Goal: Information Seeking & Learning: Find specific page/section

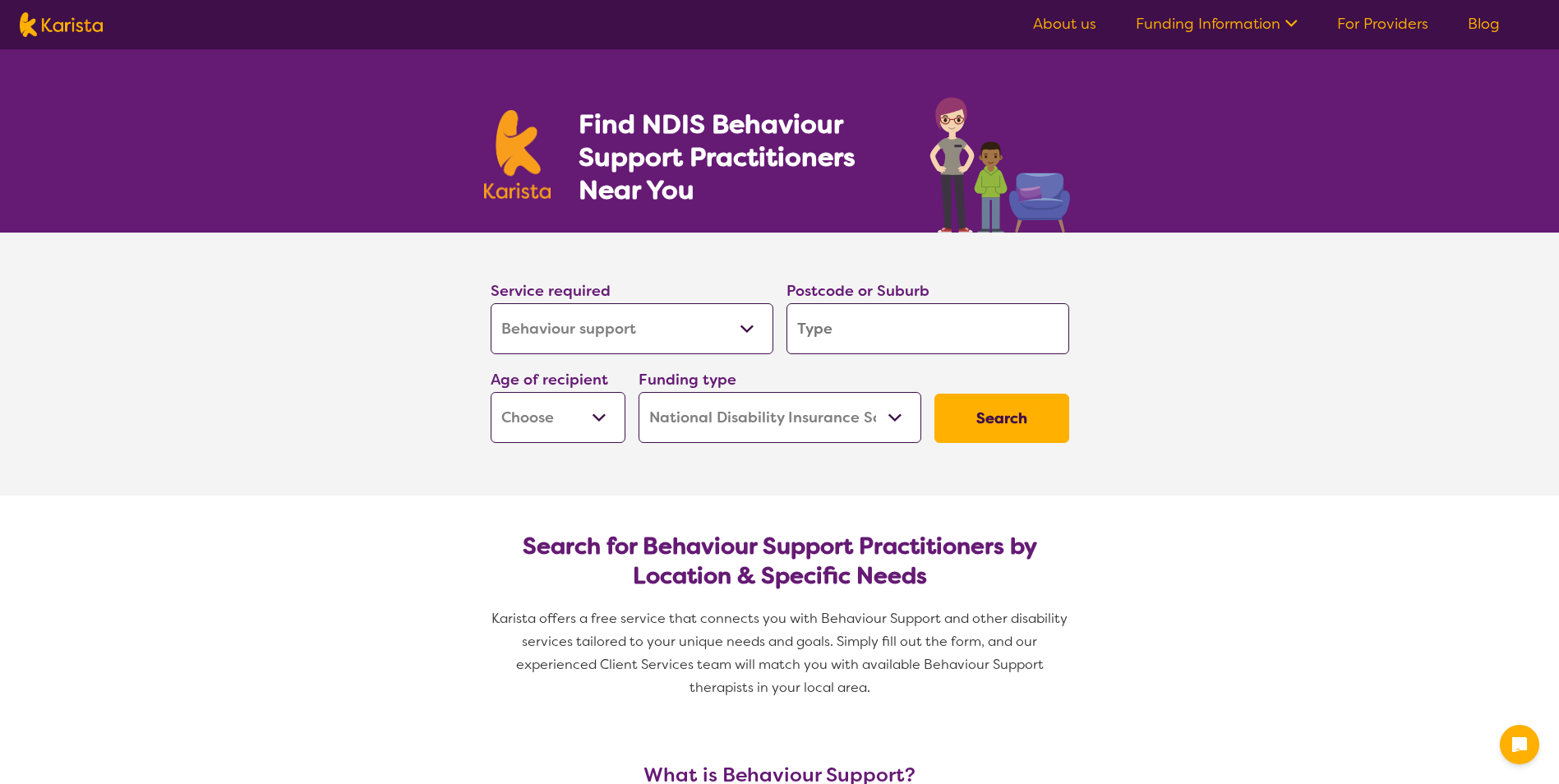
select select "Behaviour support"
select select "NDIS"
select select "Behaviour support"
select select "NDIS"
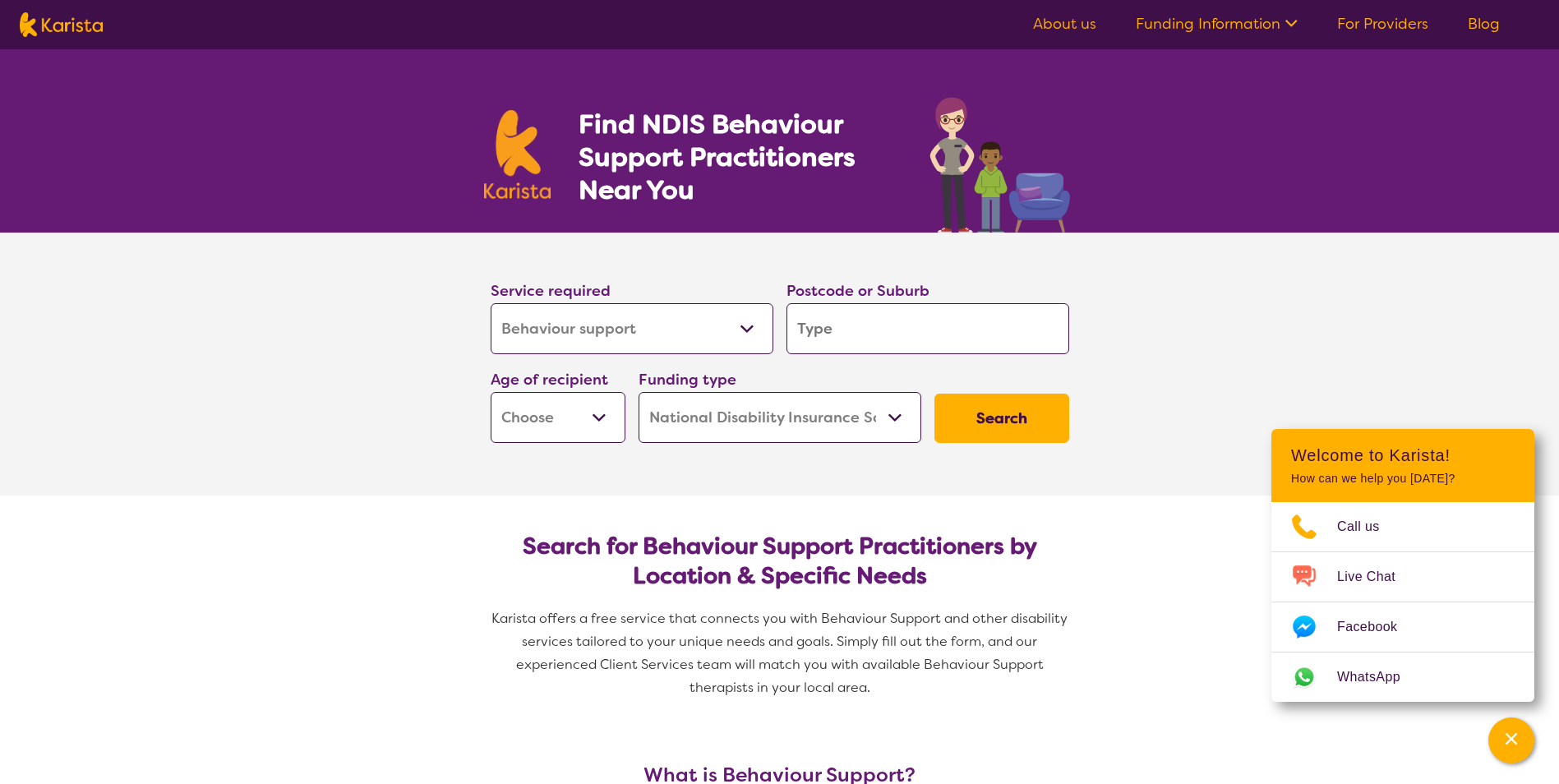
click at [893, 331] on input "search" at bounding box center [927, 328] width 283 height 51
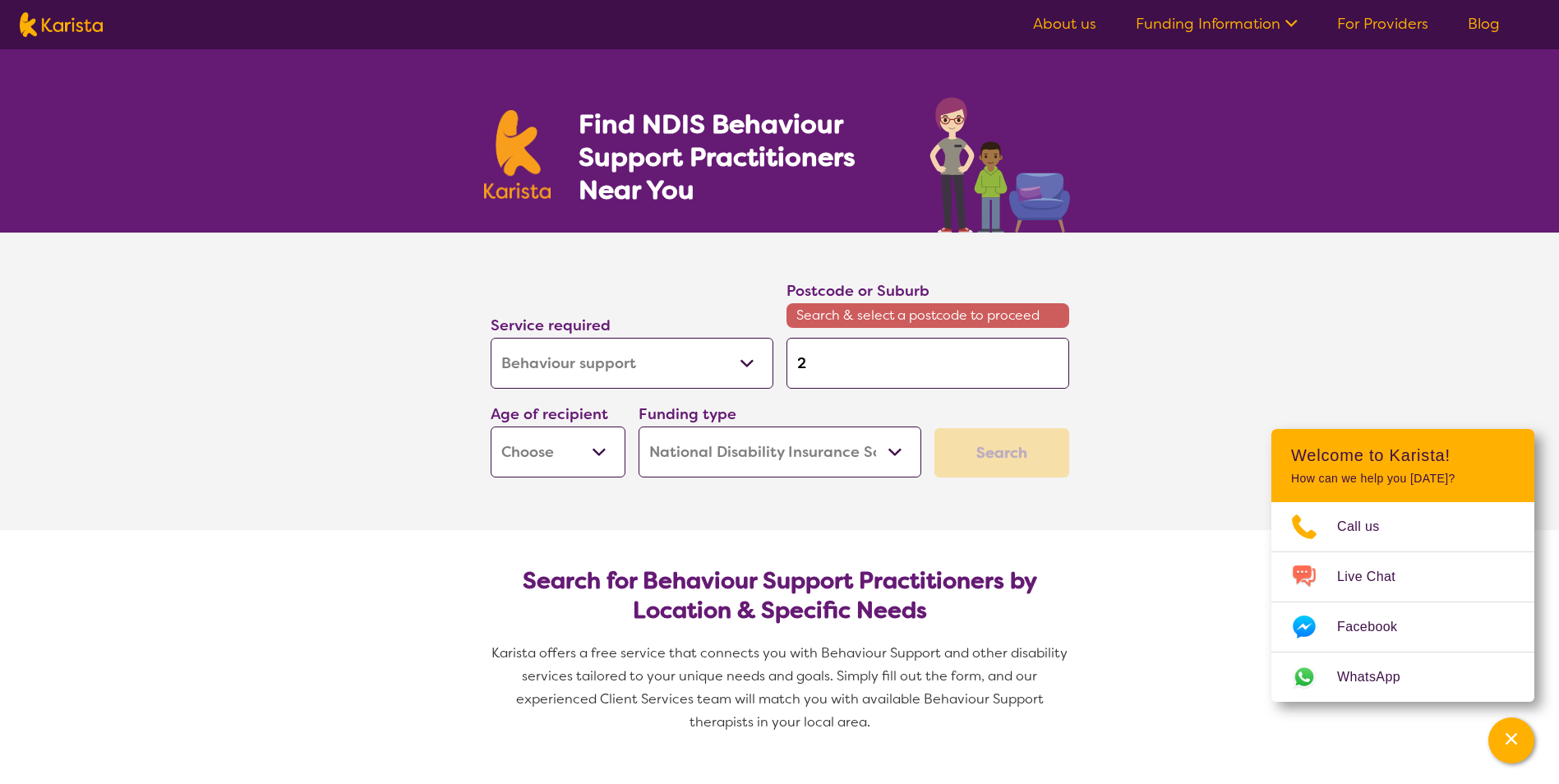
type input "2"
type input "29"
type input "2"
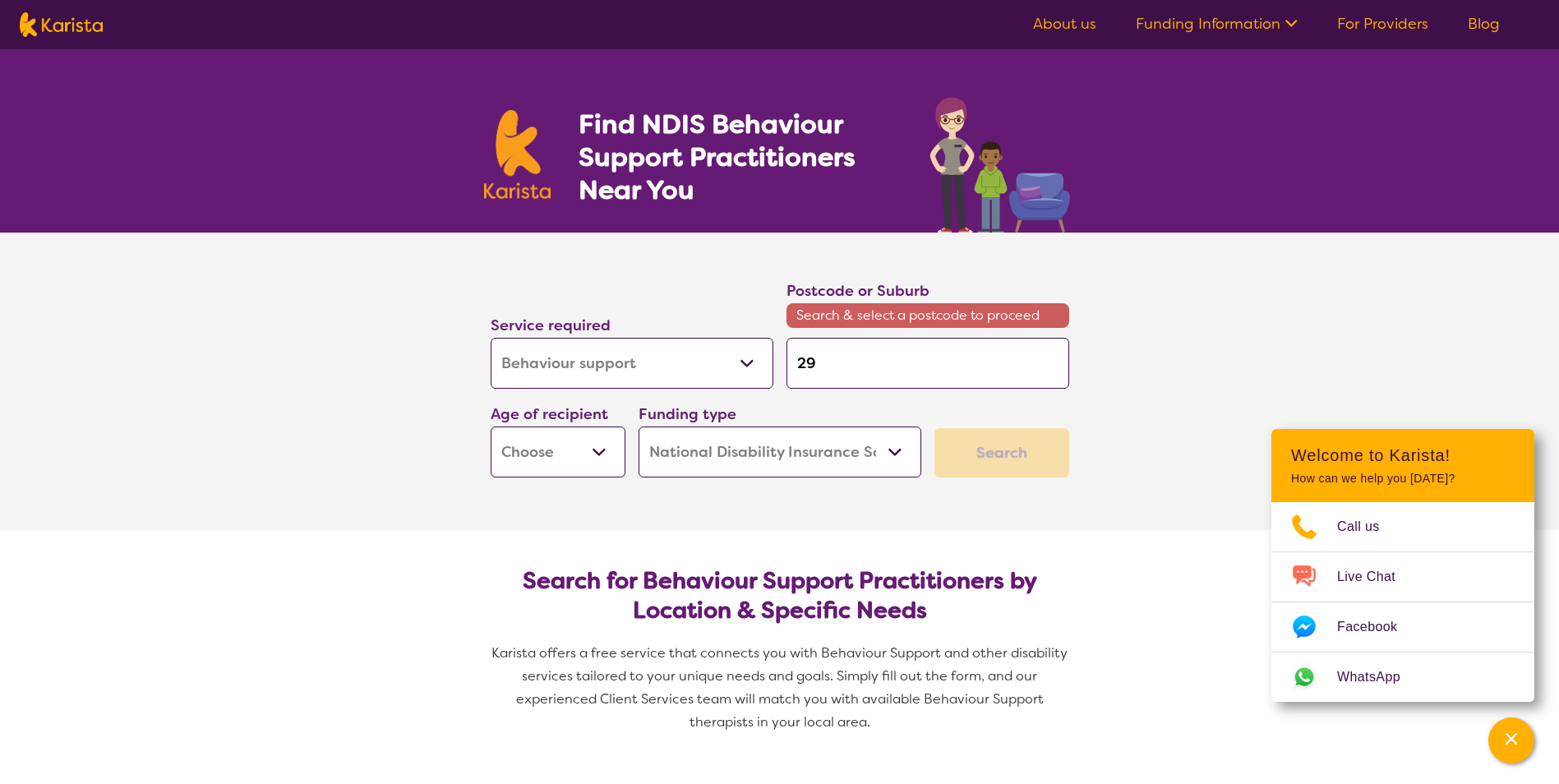
type input "2"
type input "20"
type input "207"
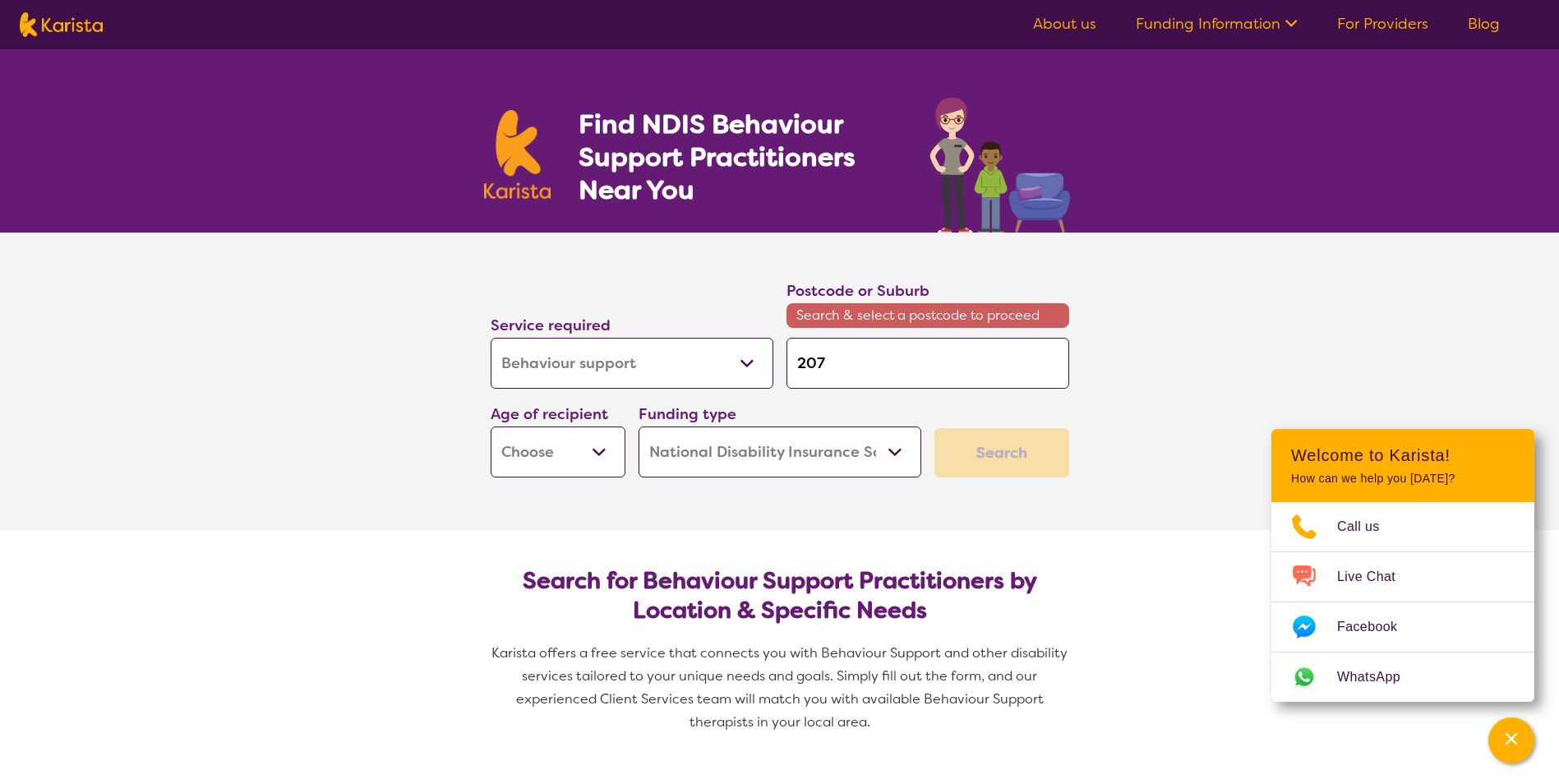
type input "2074"
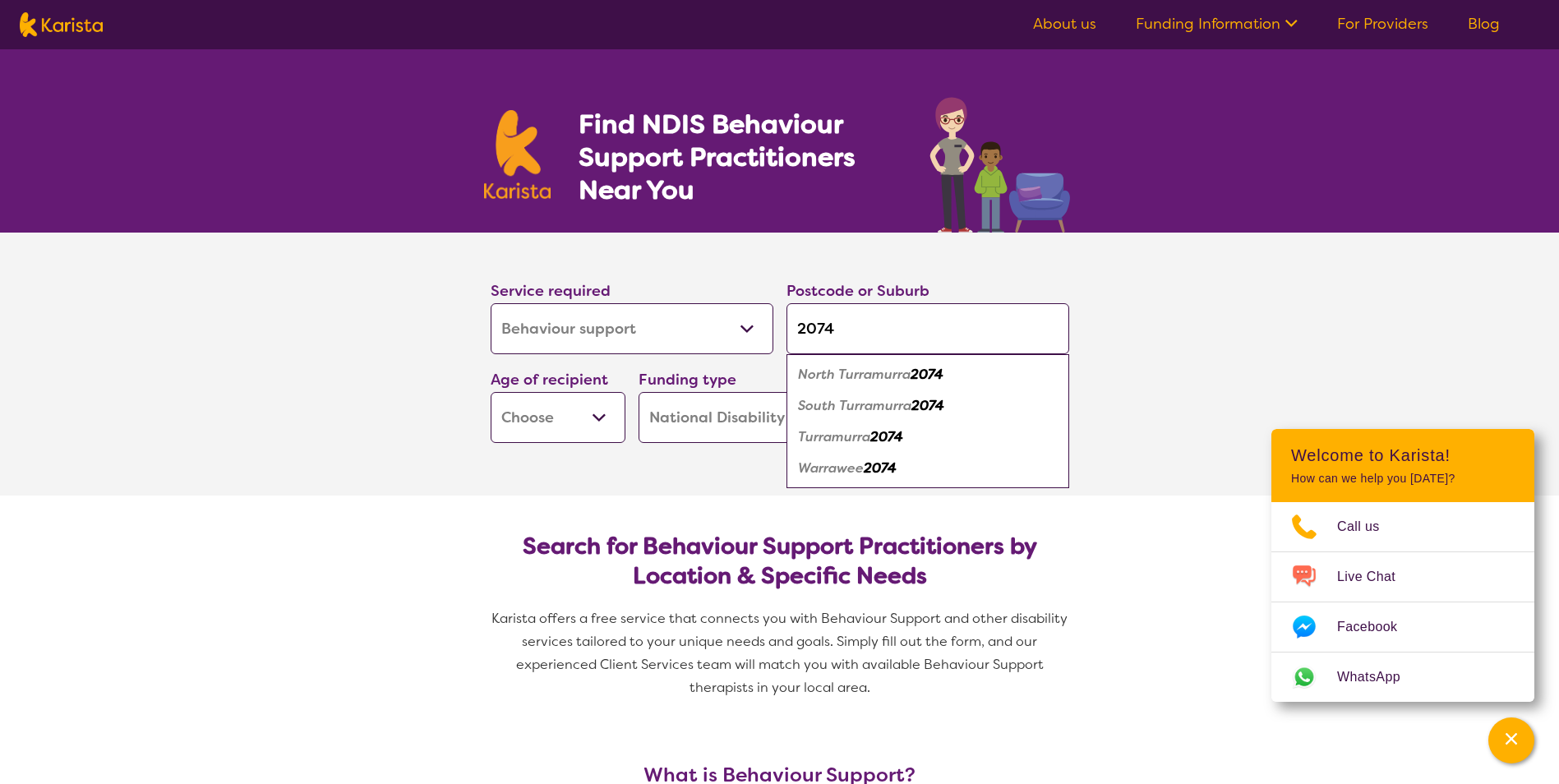
type input "2074"
click at [940, 369] on em "2074" at bounding box center [927, 374] width 33 height 18
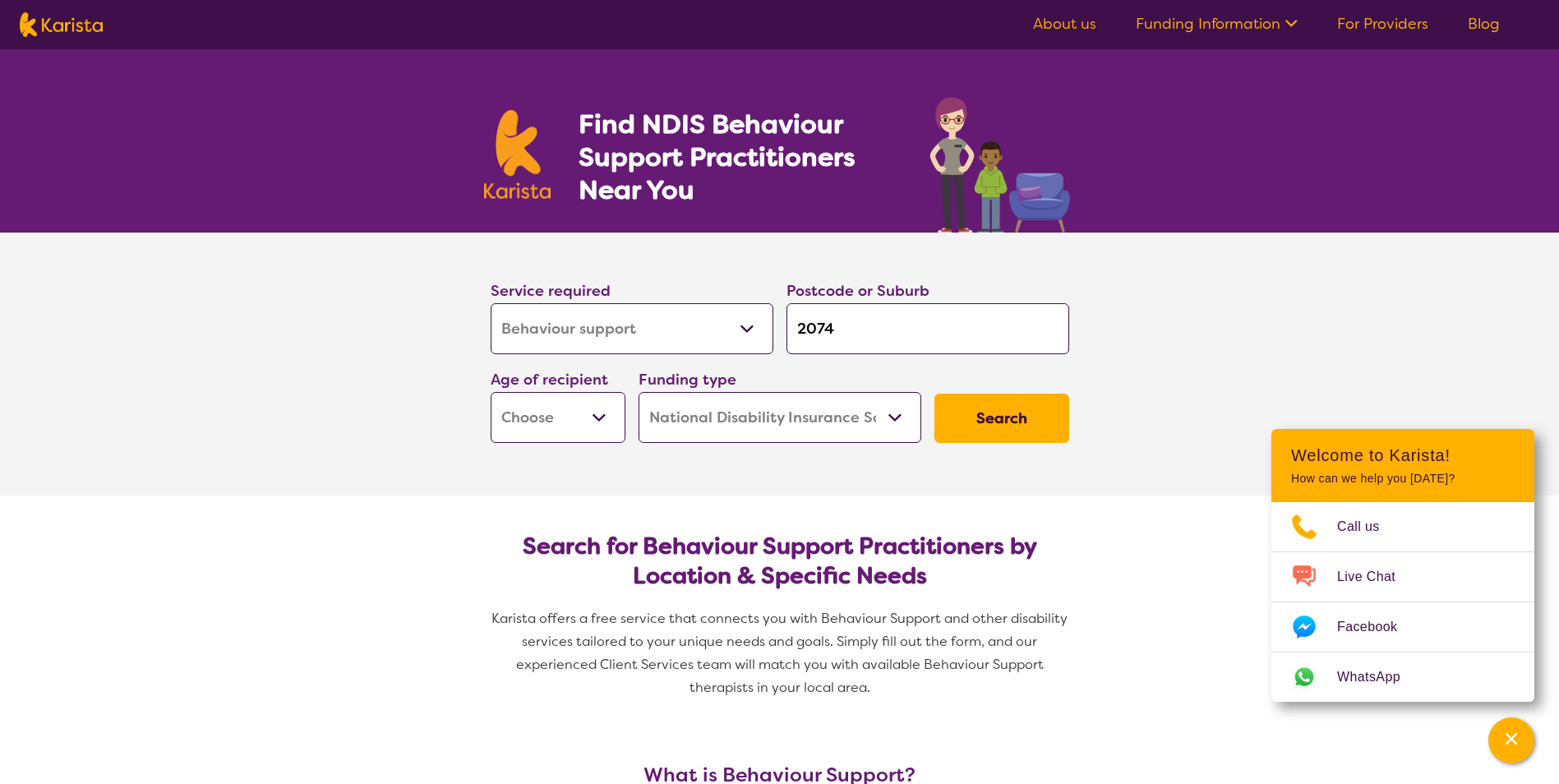
click at [551, 409] on select "Early Childhood - 0 to 9 Child - 10 to 11 Adolescent - 12 to 17 Adult - 18 to 6…" at bounding box center [558, 417] width 135 height 51
select select "CH"
click at [490, 392] on select "Early Childhood - 0 to 9 Child - 10 to 11 Adolescent - 12 to 17 Adult - 18 to 6…" at bounding box center [558, 417] width 135 height 51
select select "CH"
click at [784, 422] on select "Home Care Package (HCP) National Disability Insurance Scheme (NDIS) I don't know" at bounding box center [779, 417] width 283 height 51
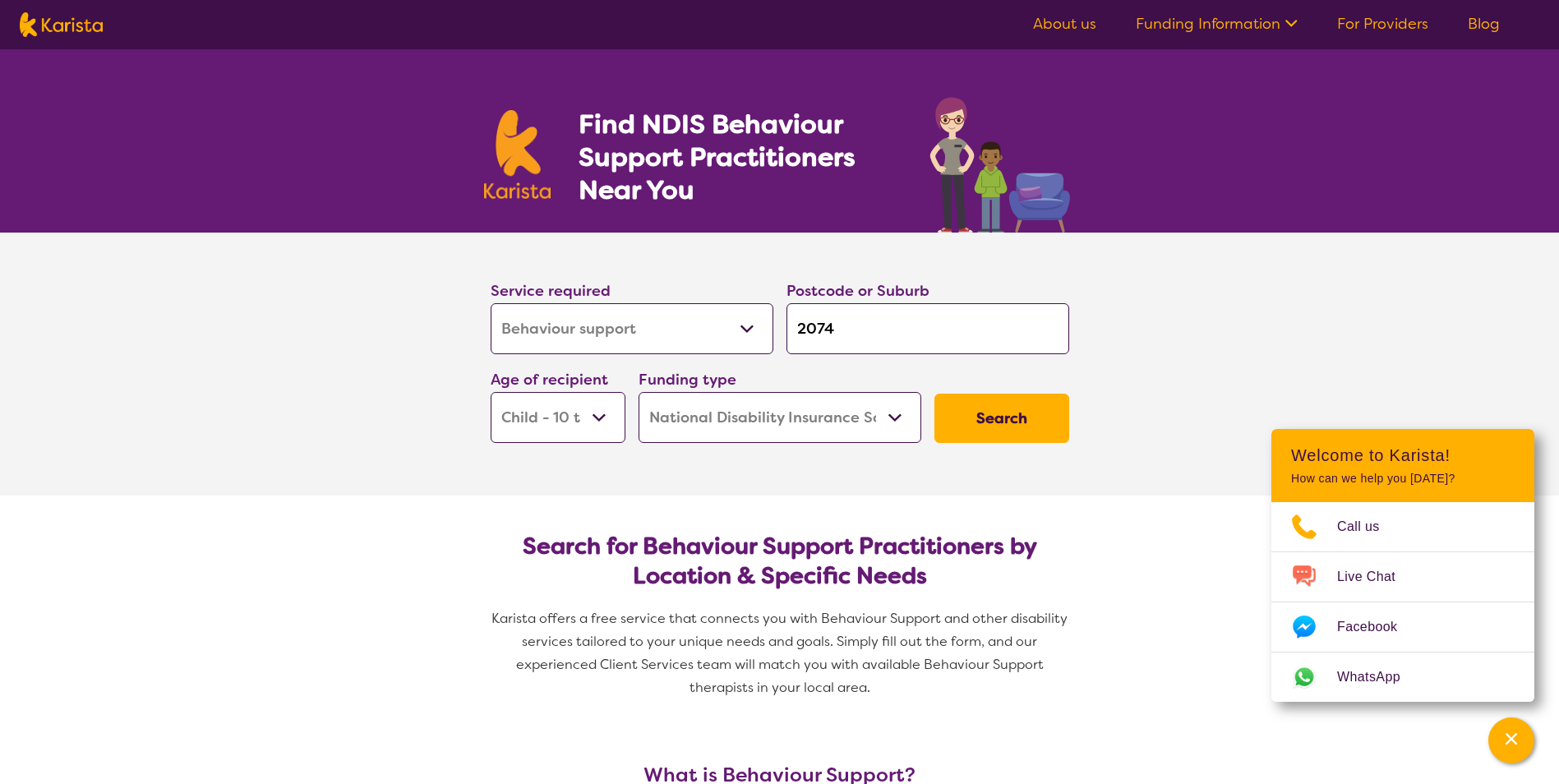
select select "i-don-t-know"
click at [638, 392] on select "Home Care Package (HCP) National Disability Insurance Scheme (NDIS) I don't know" at bounding box center [779, 417] width 283 height 51
select select "i-don-t-know"
click at [599, 332] on select "Allied Health Assistant Assessment ([MEDICAL_DATA] or [MEDICAL_DATA]) Behaviour…" at bounding box center [631, 328] width 283 height 51
select select "Assessment ([MEDICAL_DATA] or [MEDICAL_DATA])"
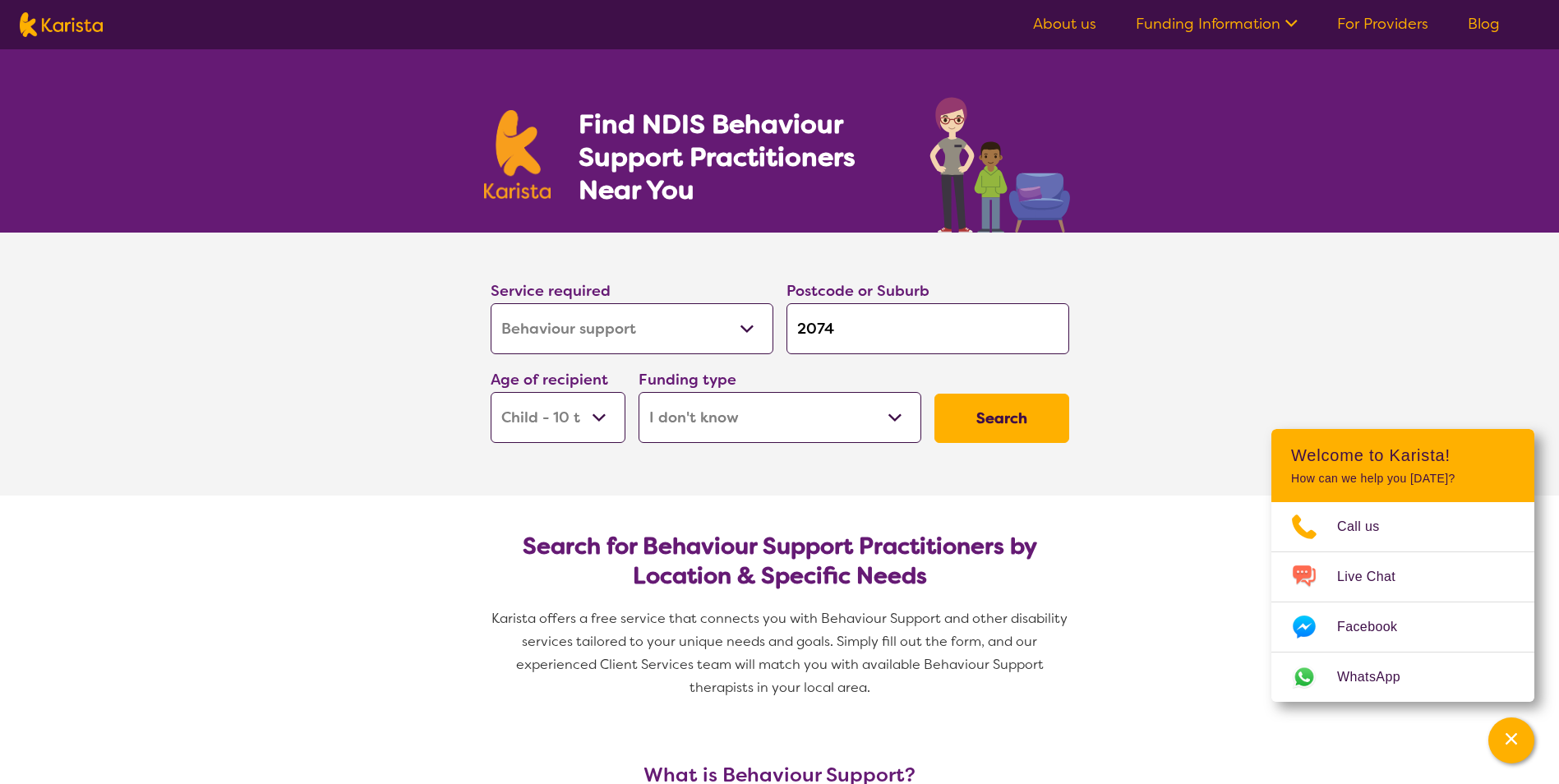
click at [490, 303] on select "Allied Health Assistant Assessment ([MEDICAL_DATA] or [MEDICAL_DATA]) Behaviour…" at bounding box center [631, 328] width 283 height 51
select select "Assessment ([MEDICAL_DATA] or [MEDICAL_DATA])"
click at [1013, 416] on button "Search" at bounding box center [1001, 418] width 135 height 49
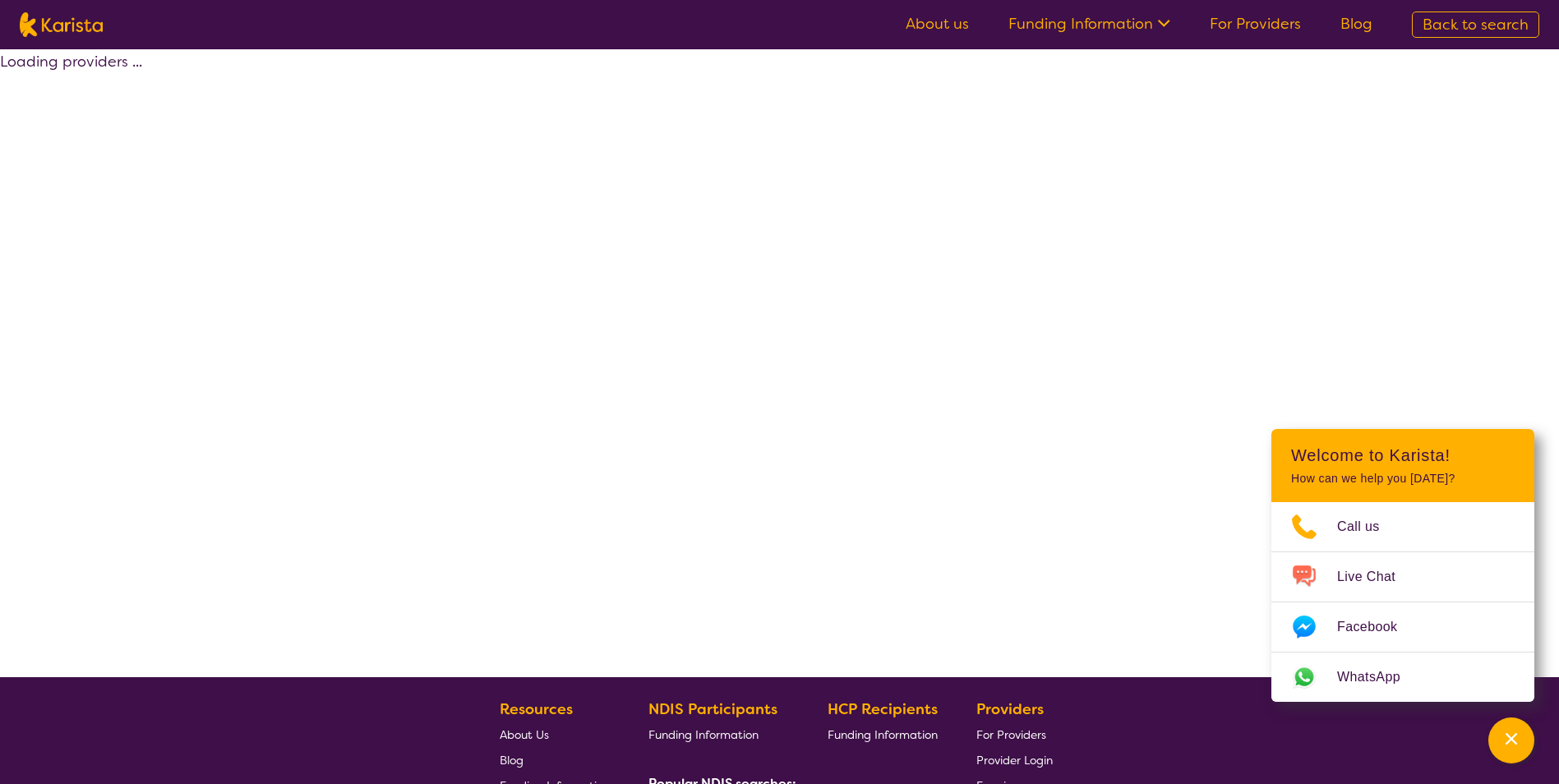
select select "Assessment ([MEDICAL_DATA] or [MEDICAL_DATA])"
select select "CH"
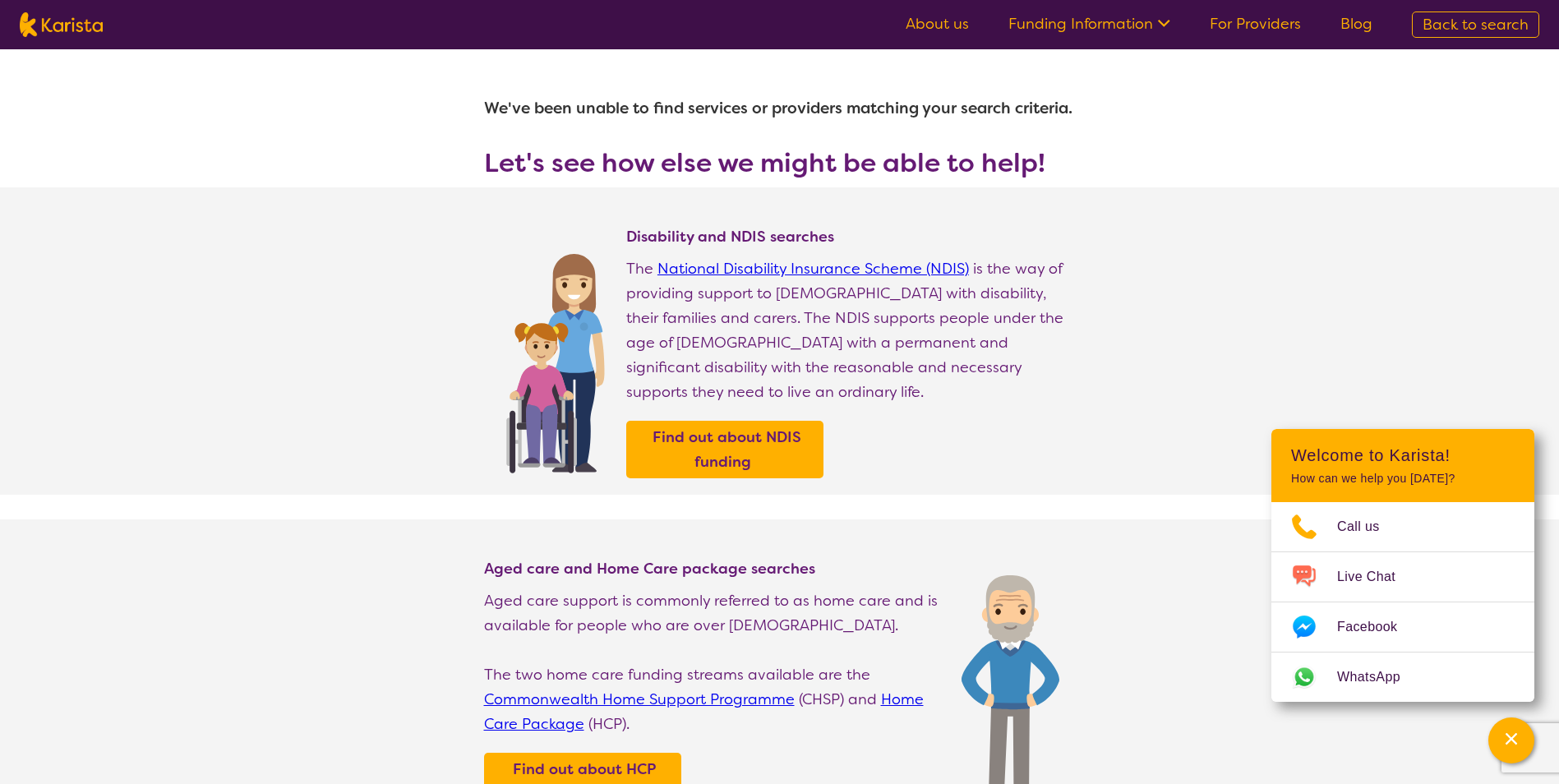
select select "Behaviour support"
select select "CH"
select select "NDIS"
select select "Behaviour support"
select select "CH"
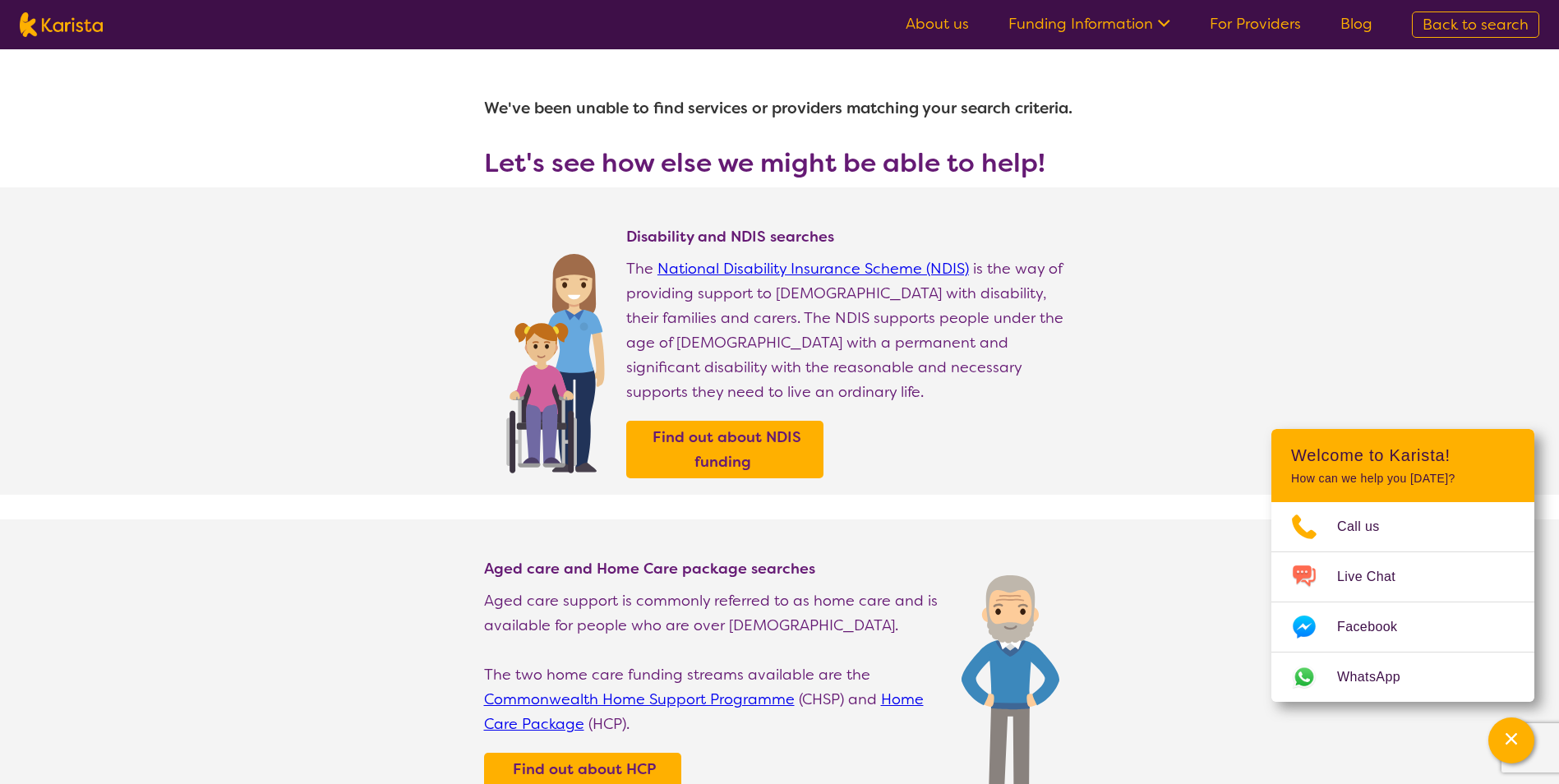
select select "NDIS"
